Goal: Transaction & Acquisition: Subscribe to service/newsletter

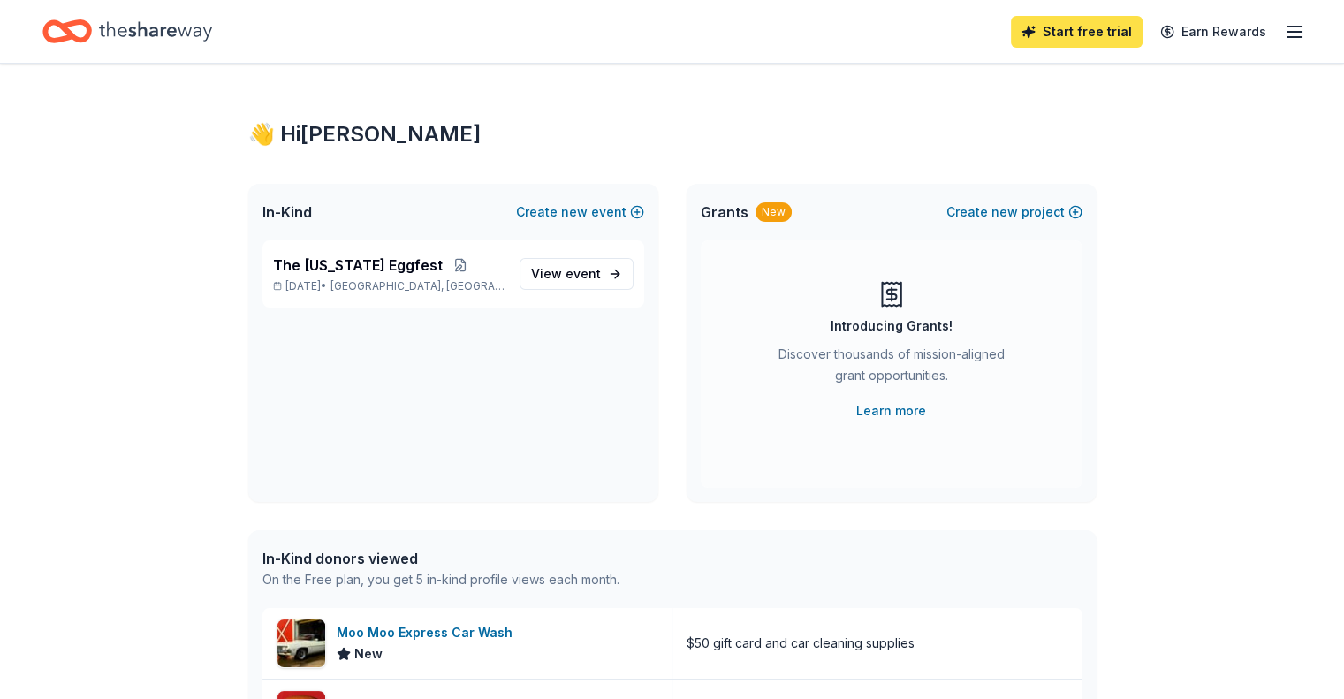
click at [1064, 36] on link "Start free trial" at bounding box center [1077, 32] width 132 height 32
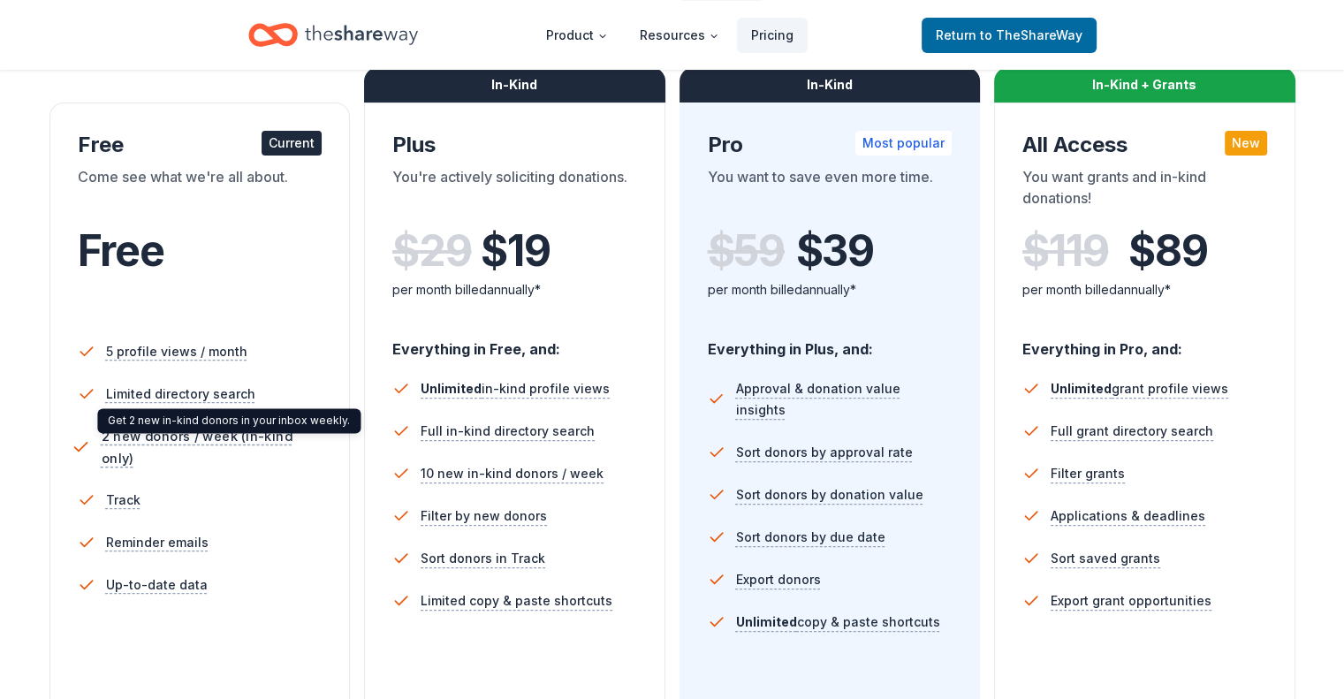
scroll to position [265, 0]
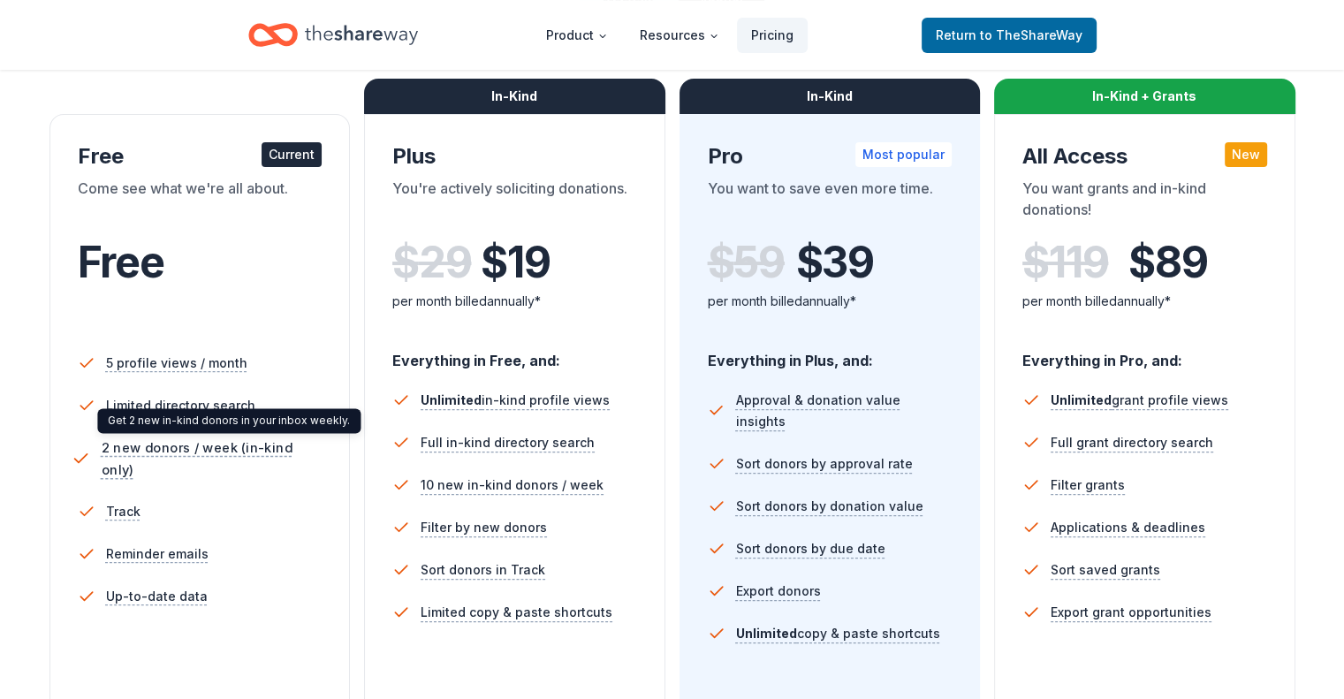
click at [257, 449] on span "2 new donors / week (in-kind only)" at bounding box center [214, 459] width 227 height 44
drag, startPoint x: 278, startPoint y: 521, endPoint x: 279, endPoint y: 506, distance: 15.9
click at [279, 521] on li "Track" at bounding box center [200, 512] width 245 height 42
click at [300, 156] on div "Current" at bounding box center [292, 154] width 60 height 25
click at [291, 218] on div "Come see what we're all about." at bounding box center [200, 202] width 245 height 49
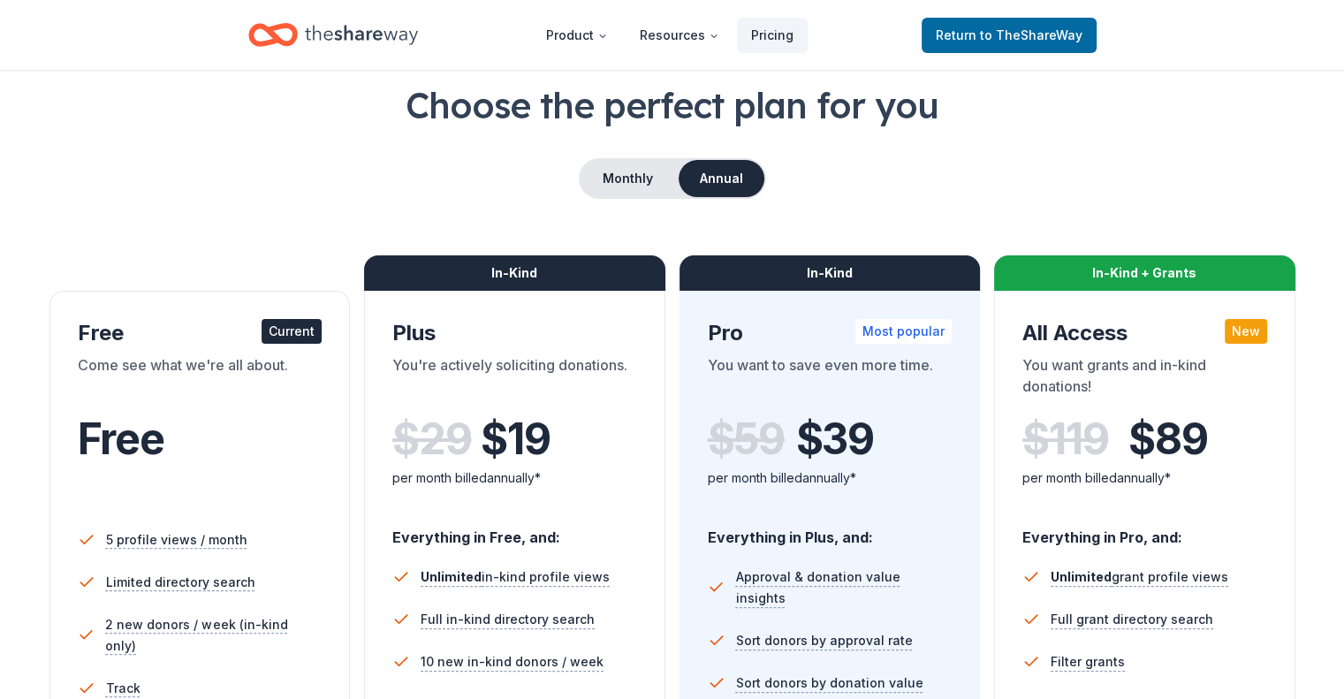
scroll to position [0, 0]
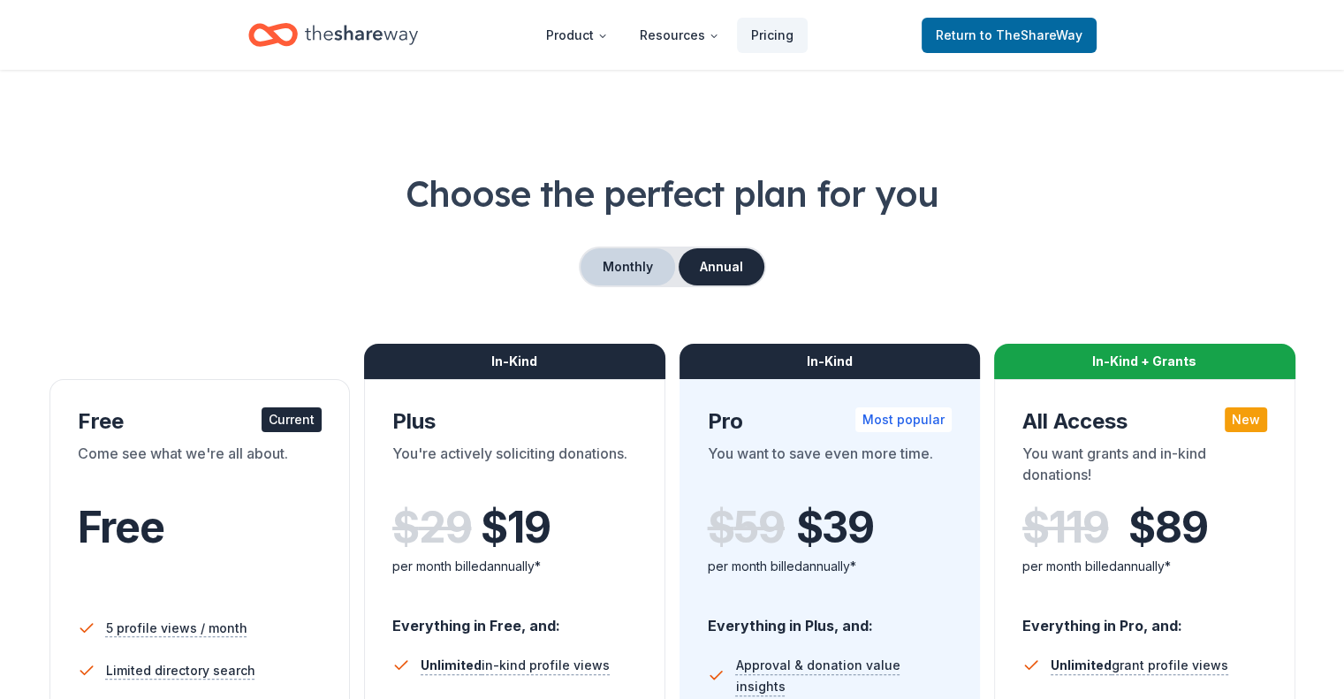
click at [647, 266] on button "Monthly" at bounding box center [628, 266] width 95 height 37
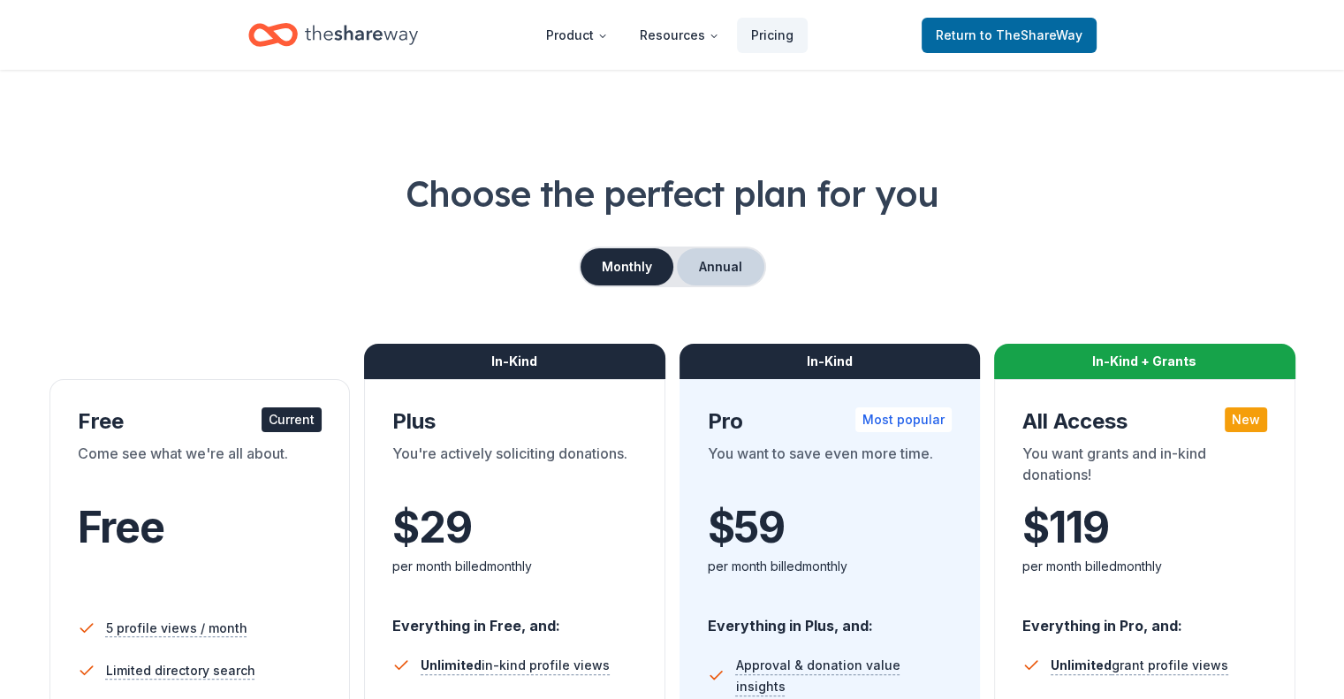
click at [722, 262] on button "Annual" at bounding box center [720, 266] width 87 height 37
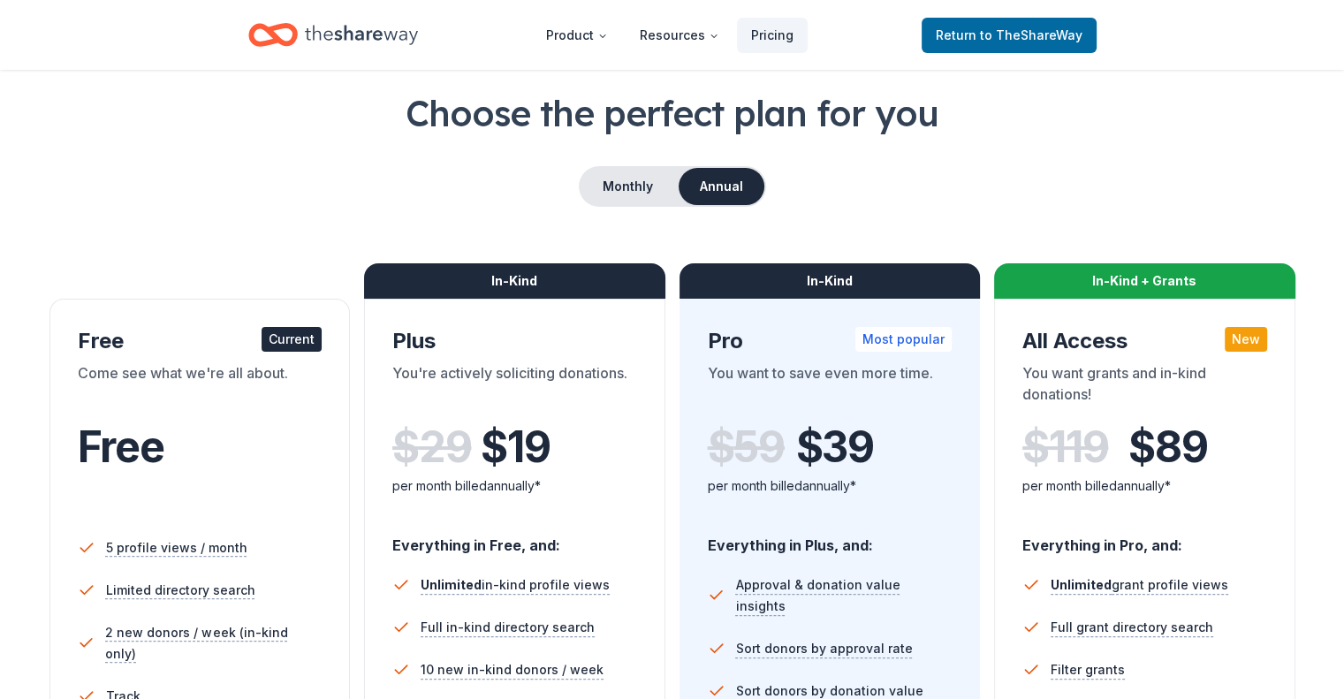
scroll to position [177, 0]
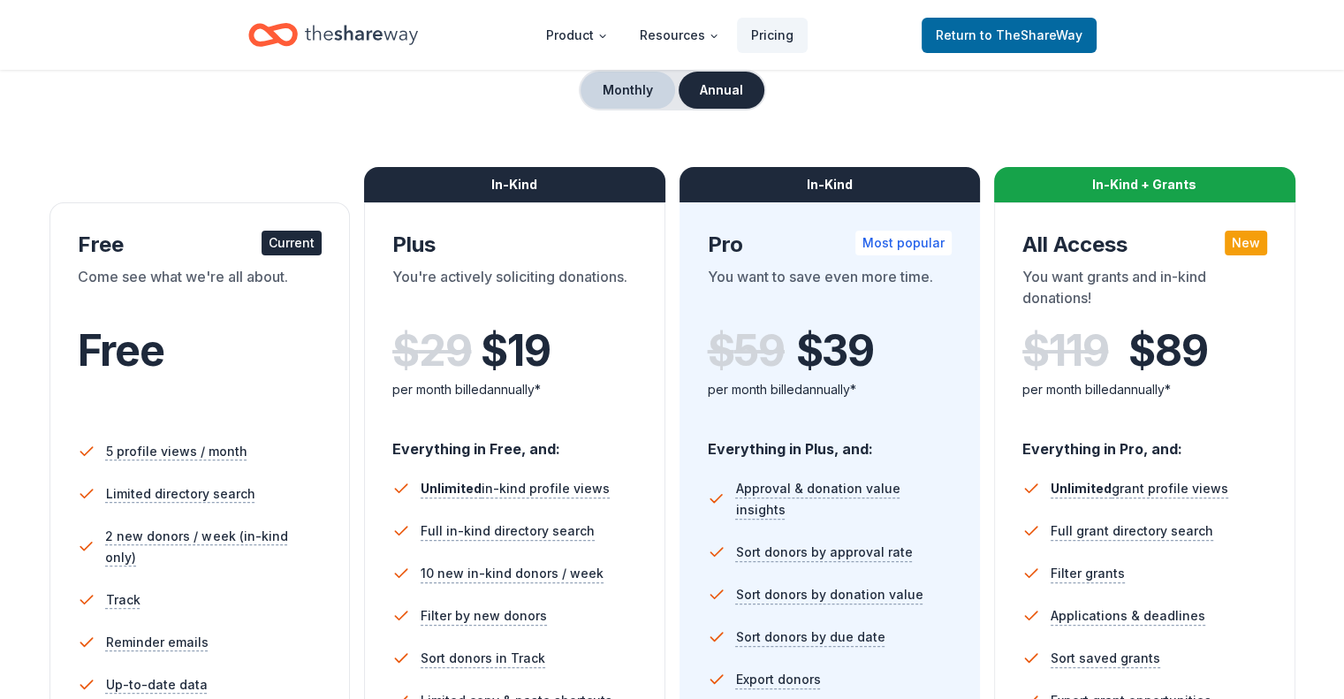
click at [620, 95] on button "Monthly" at bounding box center [628, 90] width 95 height 37
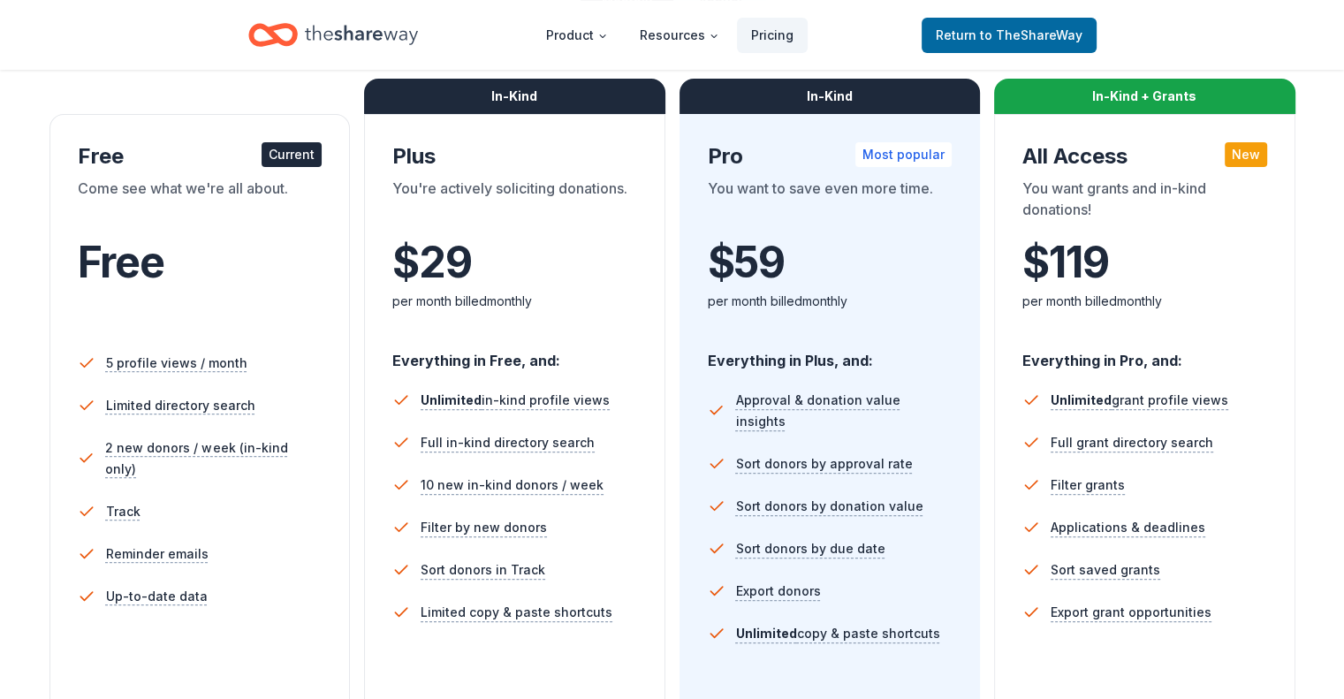
scroll to position [88, 0]
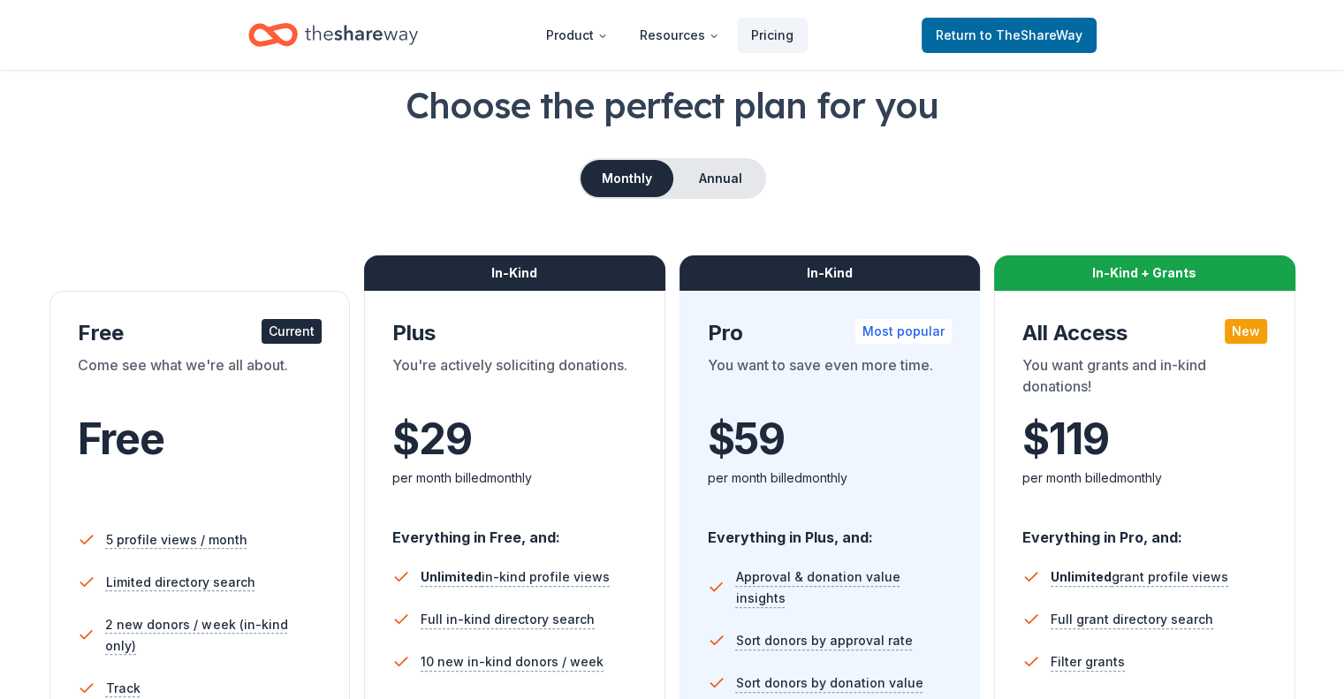
click at [723, 451] on span "$ 59" at bounding box center [746, 439] width 77 height 49
